Goal: Find specific page/section: Find specific page/section

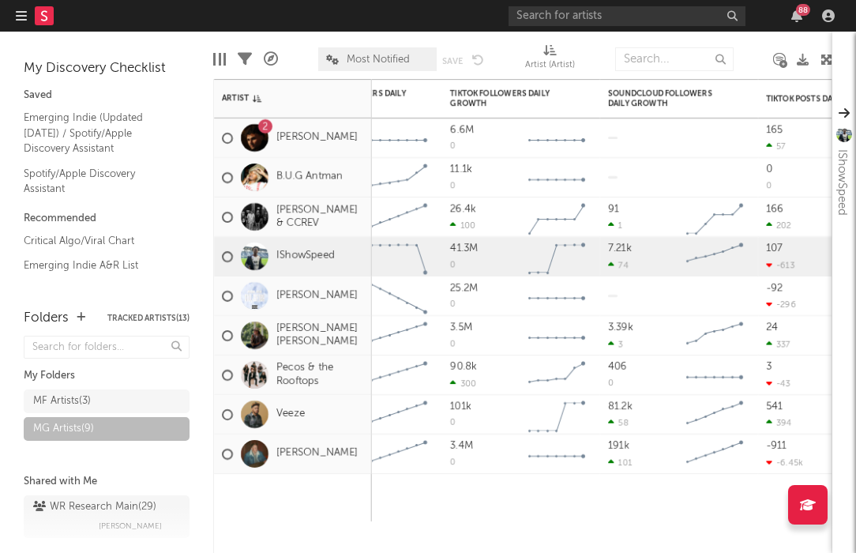
click at [14, 13] on nav "Dashboard Discovery Assistant Charts Leads 88" at bounding box center [428, 16] width 856 height 32
click at [27, 13] on div at bounding box center [43, 16] width 54 height 32
click at [40, 17] on rect at bounding box center [44, 15] width 19 height 19
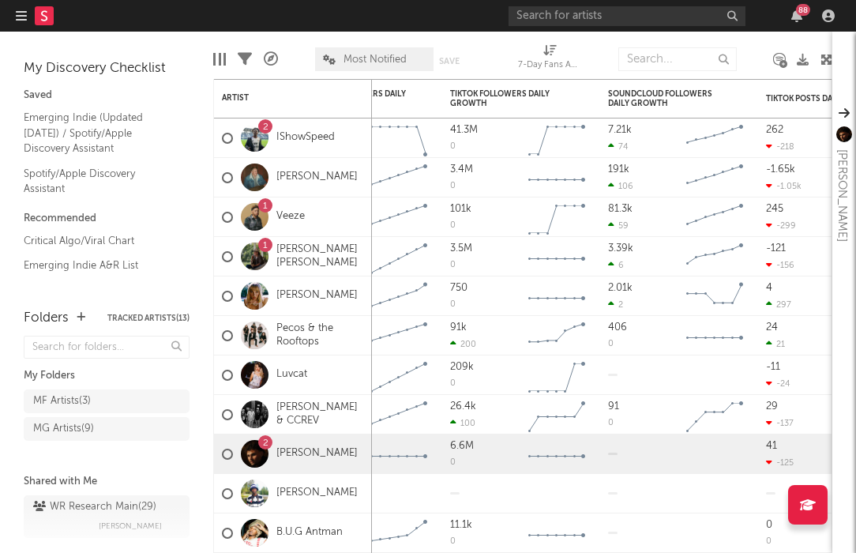
click at [48, 18] on rect at bounding box center [44, 15] width 19 height 19
click at [18, 19] on icon "button" at bounding box center [21, 15] width 11 height 13
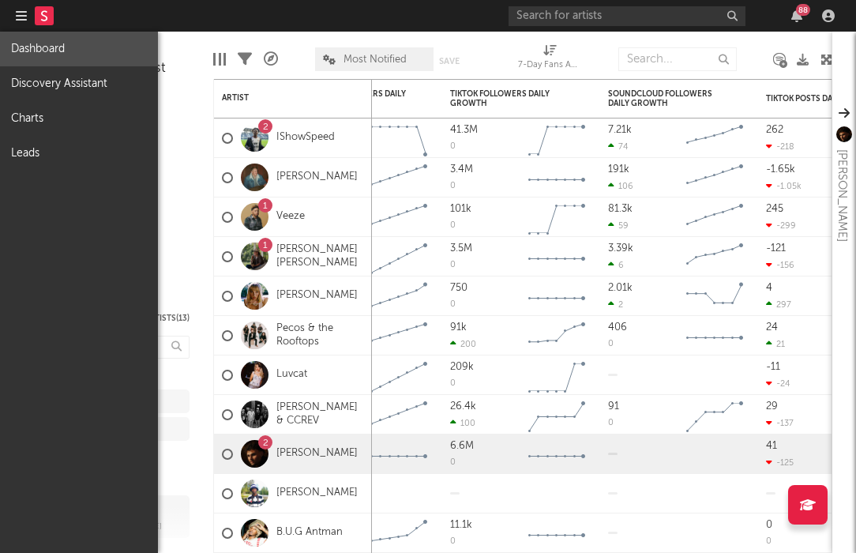
click at [41, 54] on link "Dashboard" at bounding box center [79, 49] width 158 height 35
click at [43, 77] on link "Discovery Assistant" at bounding box center [79, 83] width 158 height 35
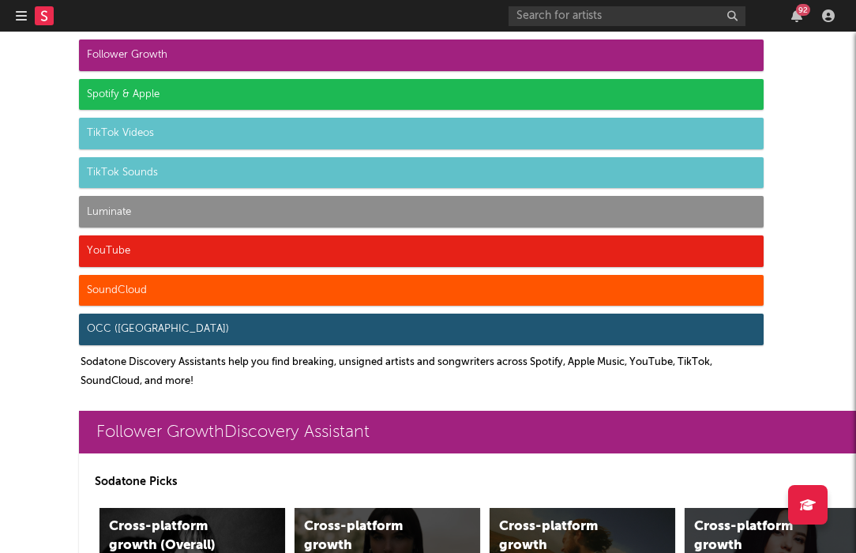
click at [27, 20] on div at bounding box center [43, 16] width 54 height 32
click at [22, 19] on icon "button" at bounding box center [21, 15] width 11 height 13
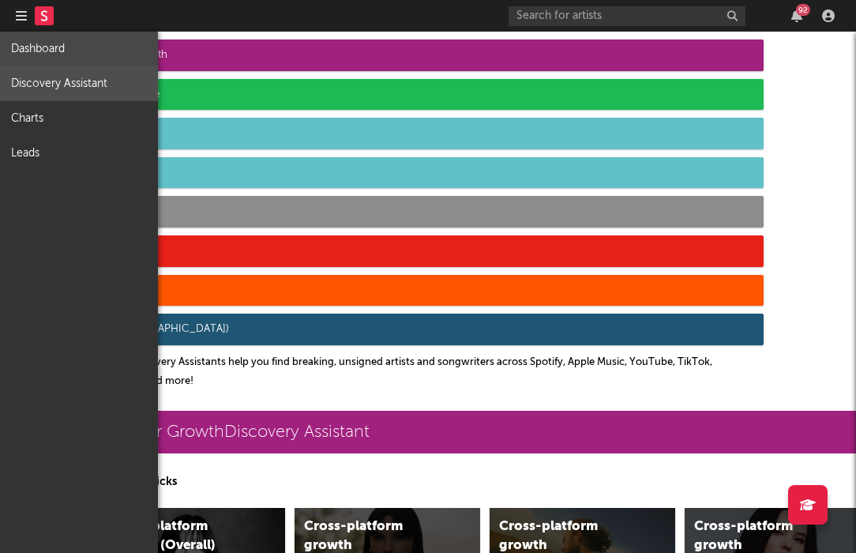
click at [46, 43] on link "Dashboard" at bounding box center [79, 49] width 158 height 35
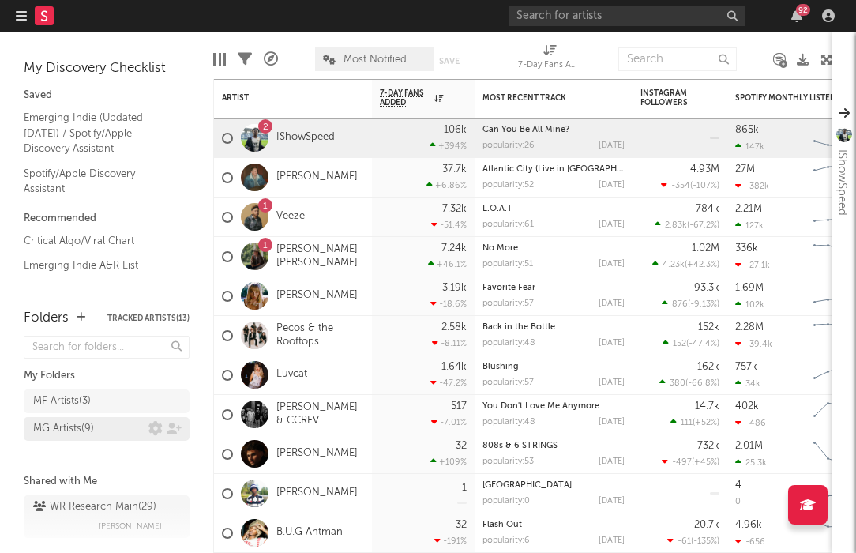
click at [59, 428] on div "MG Artists ( 9 )" at bounding box center [63, 428] width 61 height 19
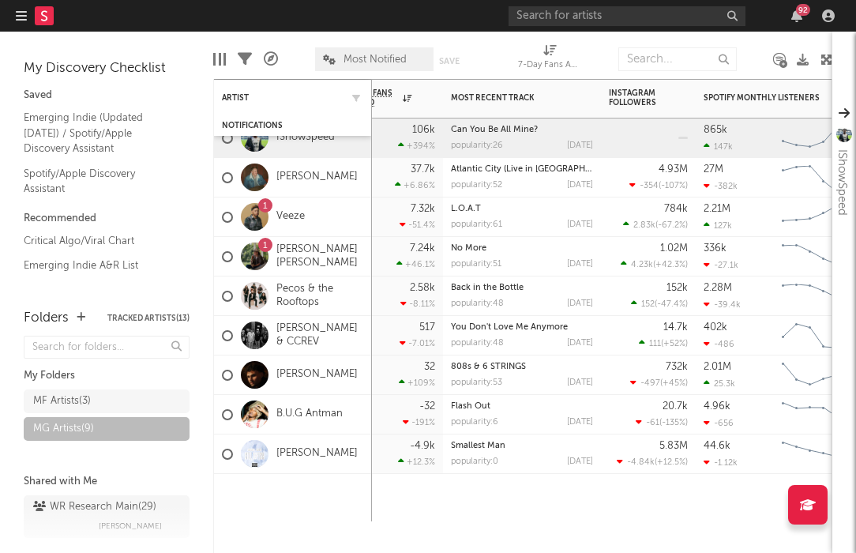
click at [248, 91] on div "Artist" at bounding box center [293, 97] width 142 height 31
click at [235, 94] on div "Artist" at bounding box center [281, 97] width 118 height 9
